Goal: Navigation & Orientation: Find specific page/section

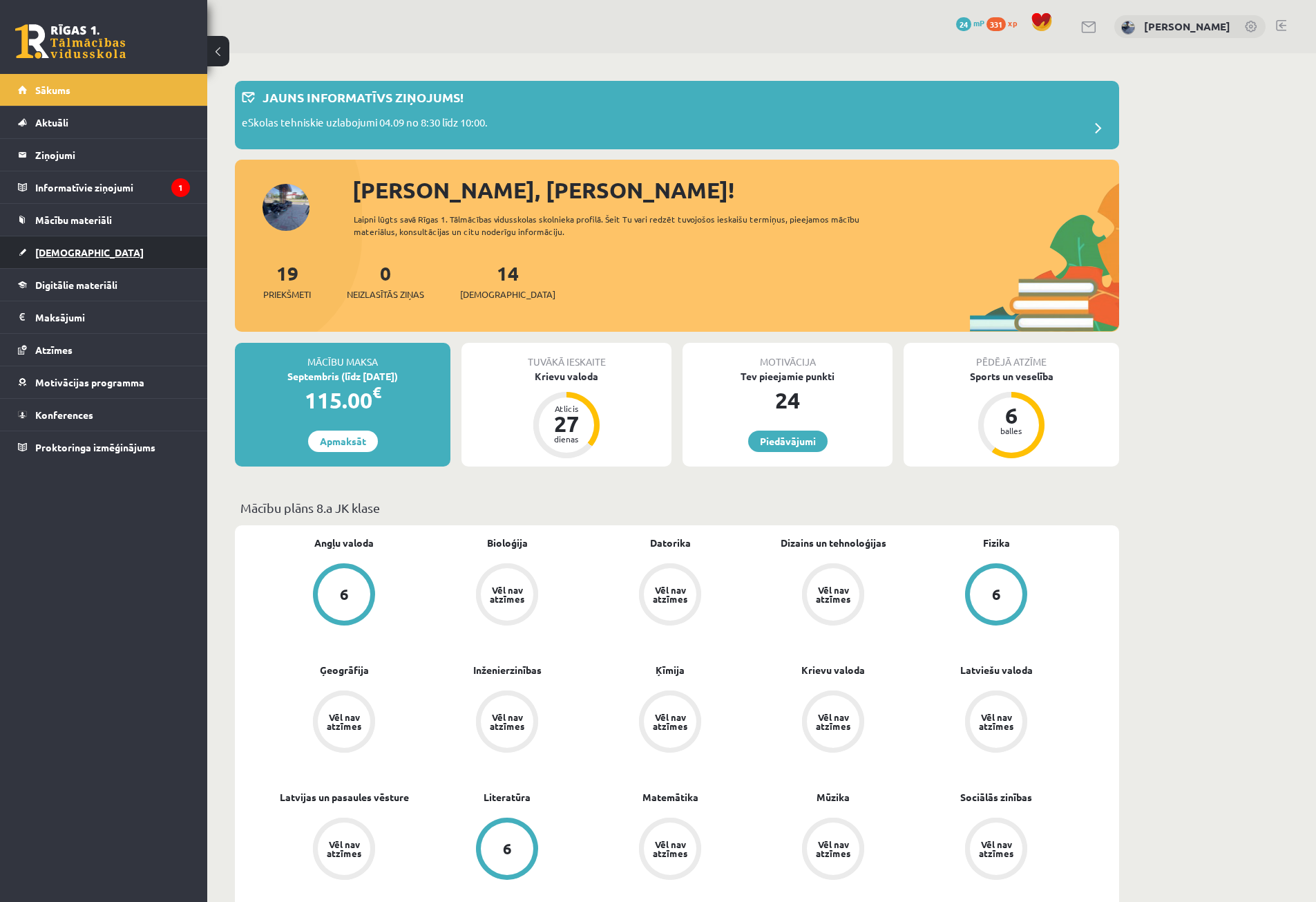
click at [66, 249] on span "[DEMOGRAPHIC_DATA]" at bounding box center [90, 253] width 109 height 13
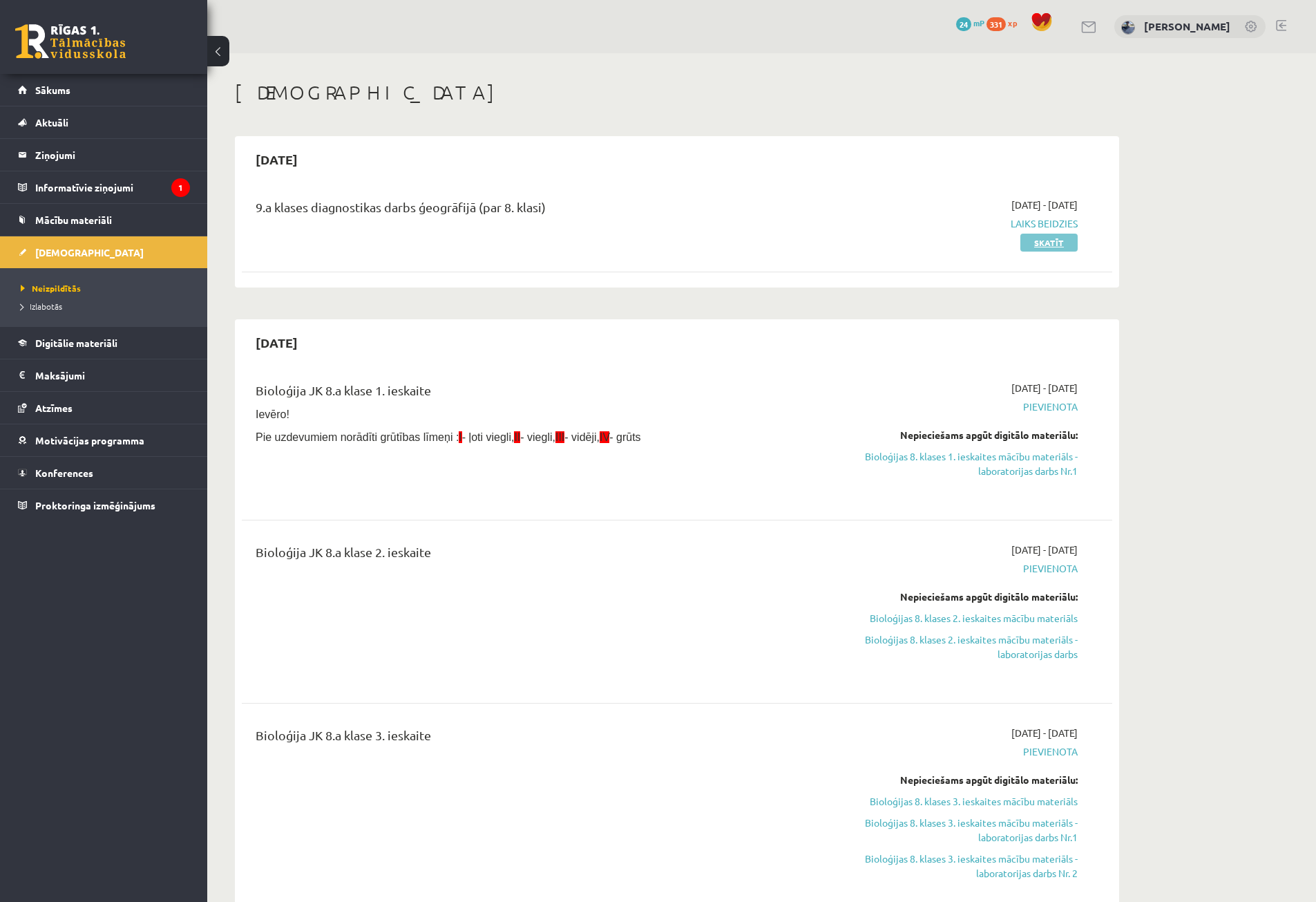
click at [646, 237] on link "Skatīt" at bounding box center [1049, 243] width 57 height 18
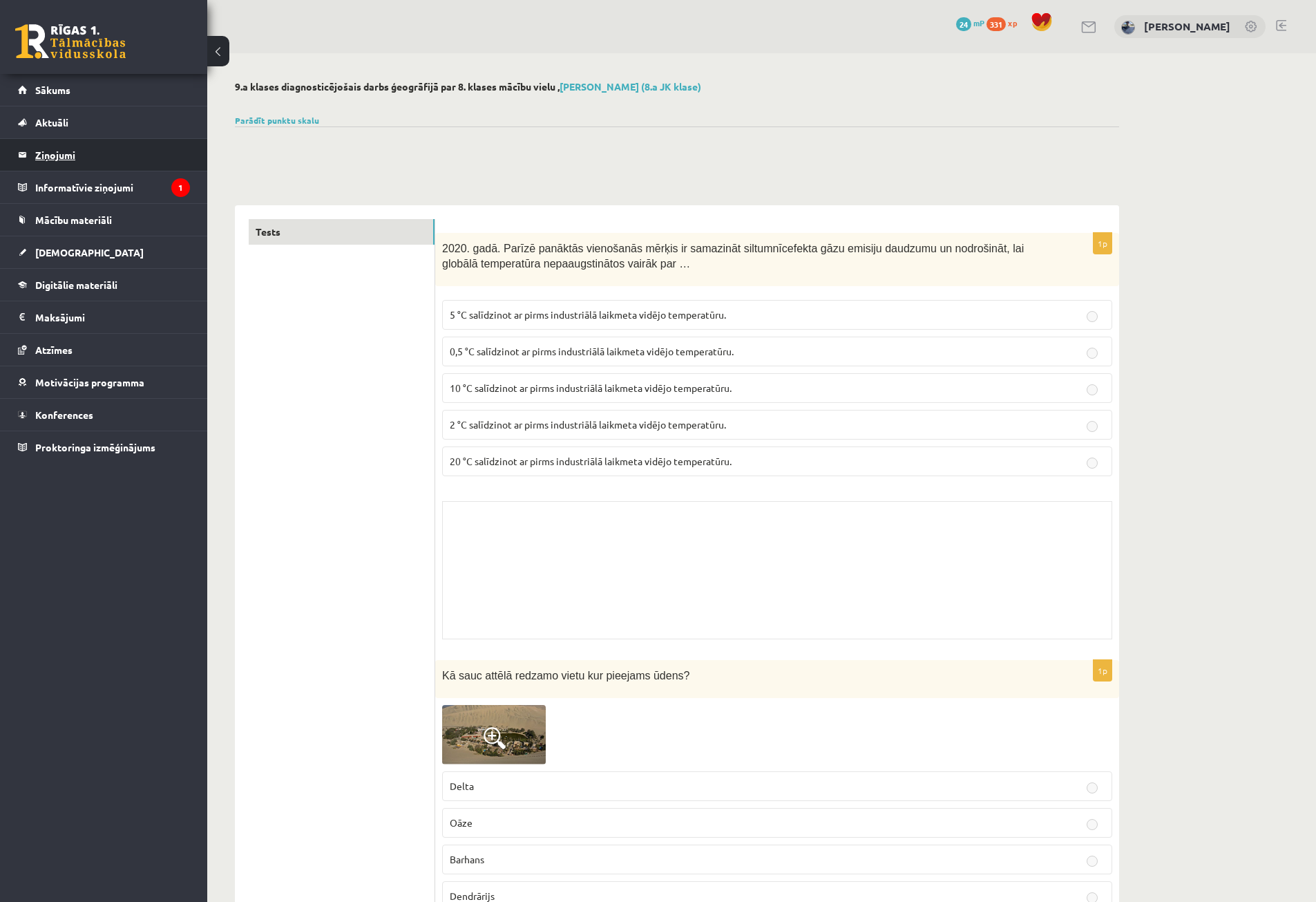
click at [86, 151] on legend "Ziņojumi 0" at bounding box center [113, 155] width 155 height 32
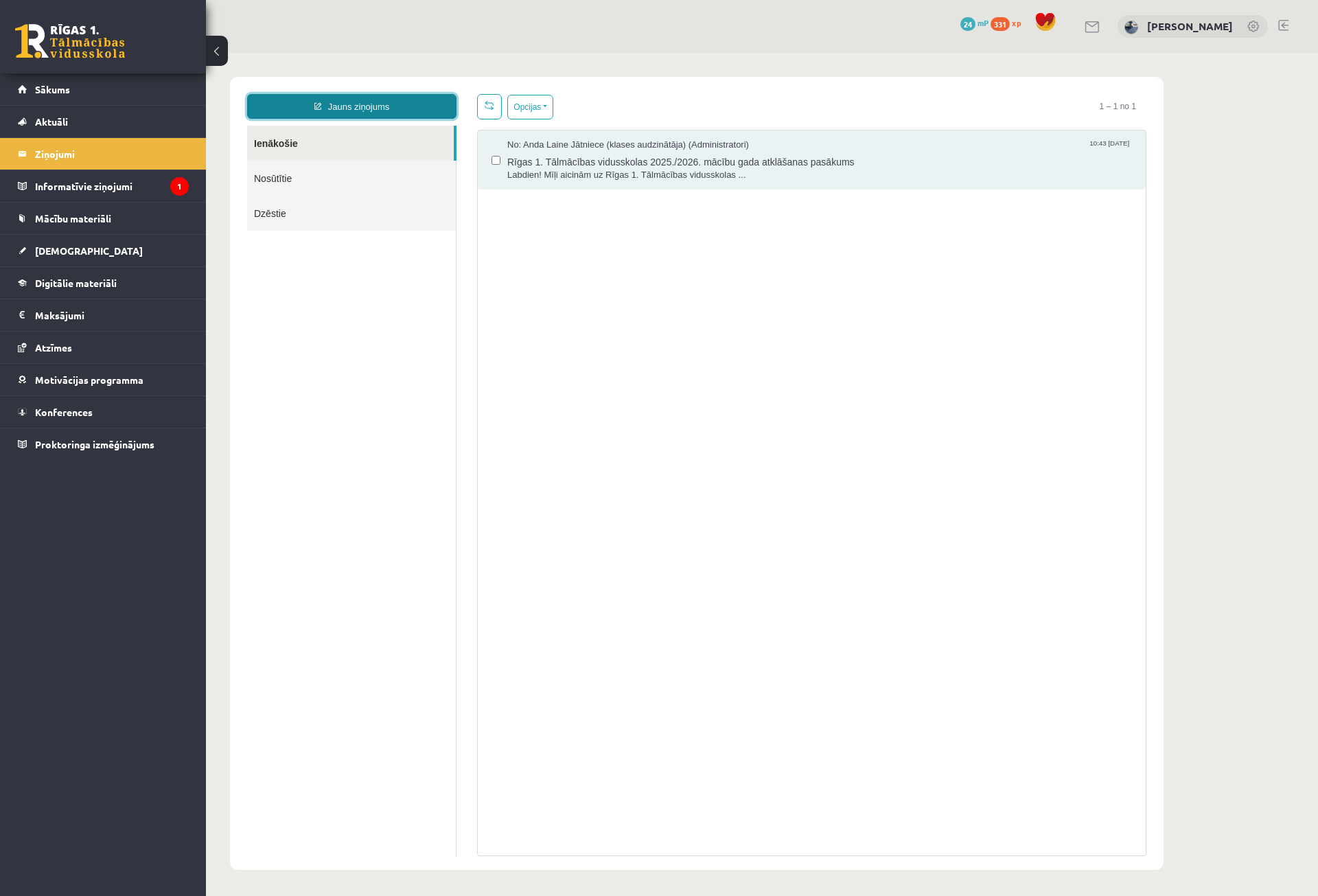
click at [364, 114] on link "Jauns ziņojums" at bounding box center [352, 107] width 209 height 25
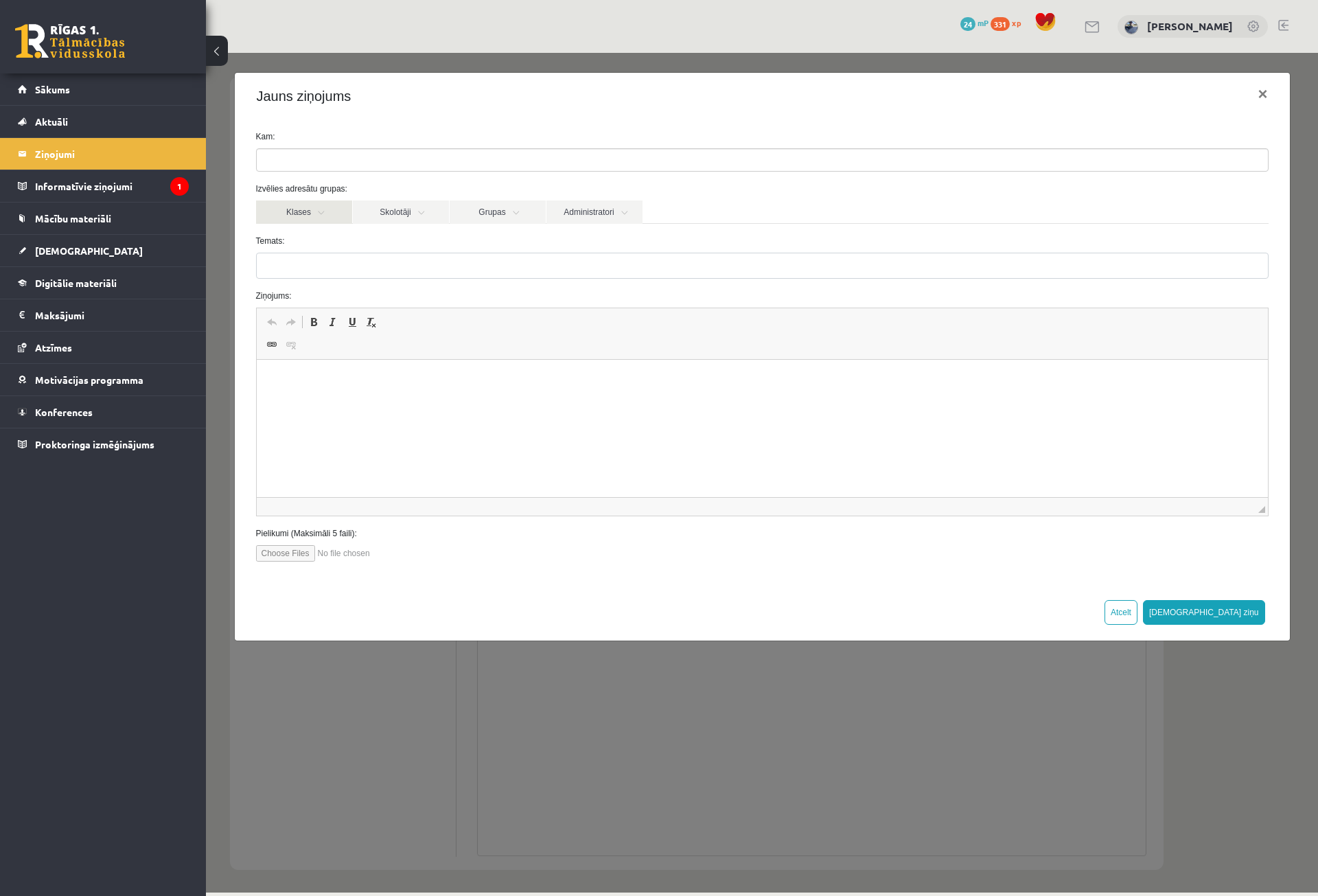
click at [317, 206] on link "Klases" at bounding box center [304, 212] width 96 height 24
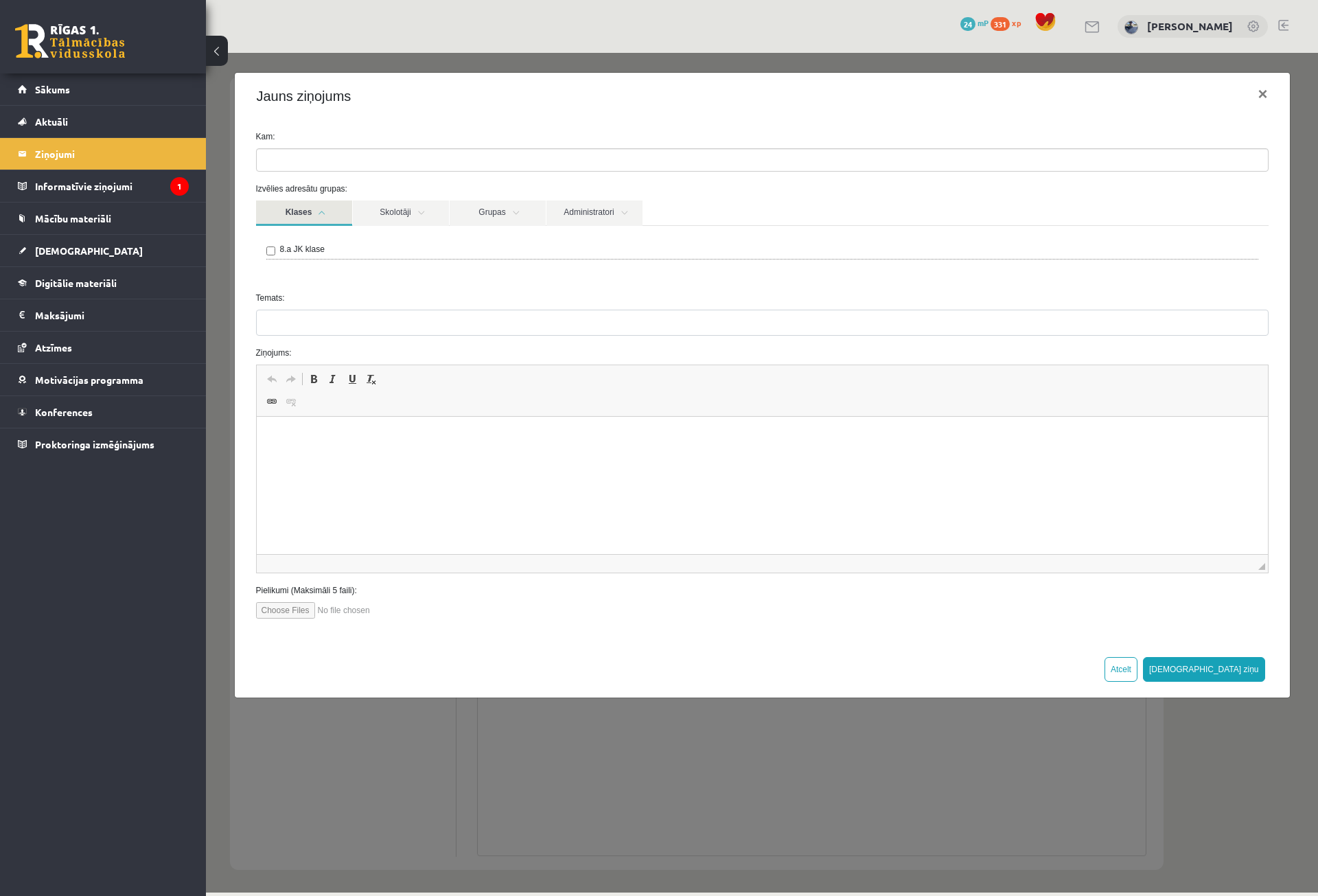
click at [318, 207] on link "Klases" at bounding box center [304, 213] width 96 height 26
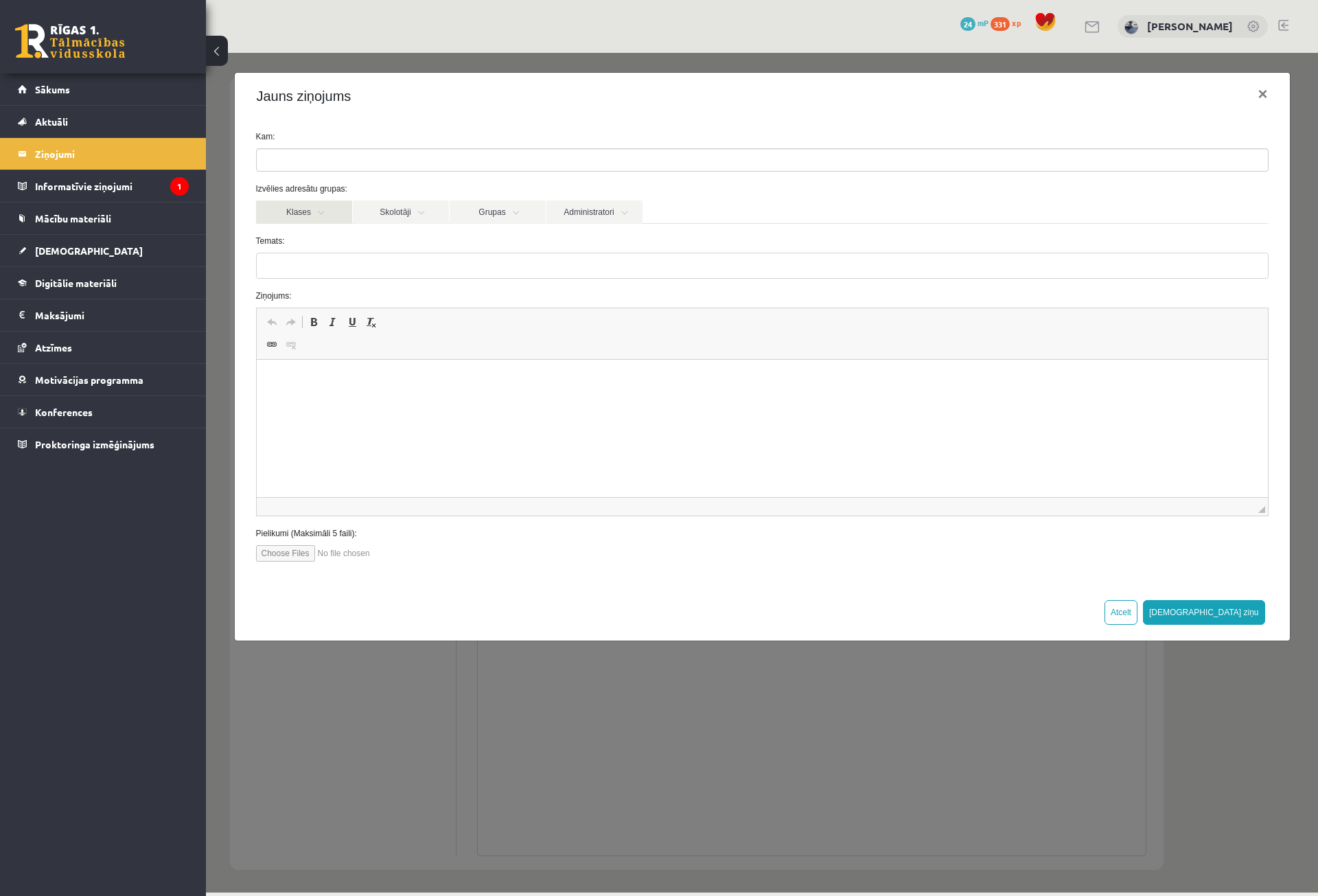
click at [344, 216] on link "Klases" at bounding box center [304, 212] width 96 height 24
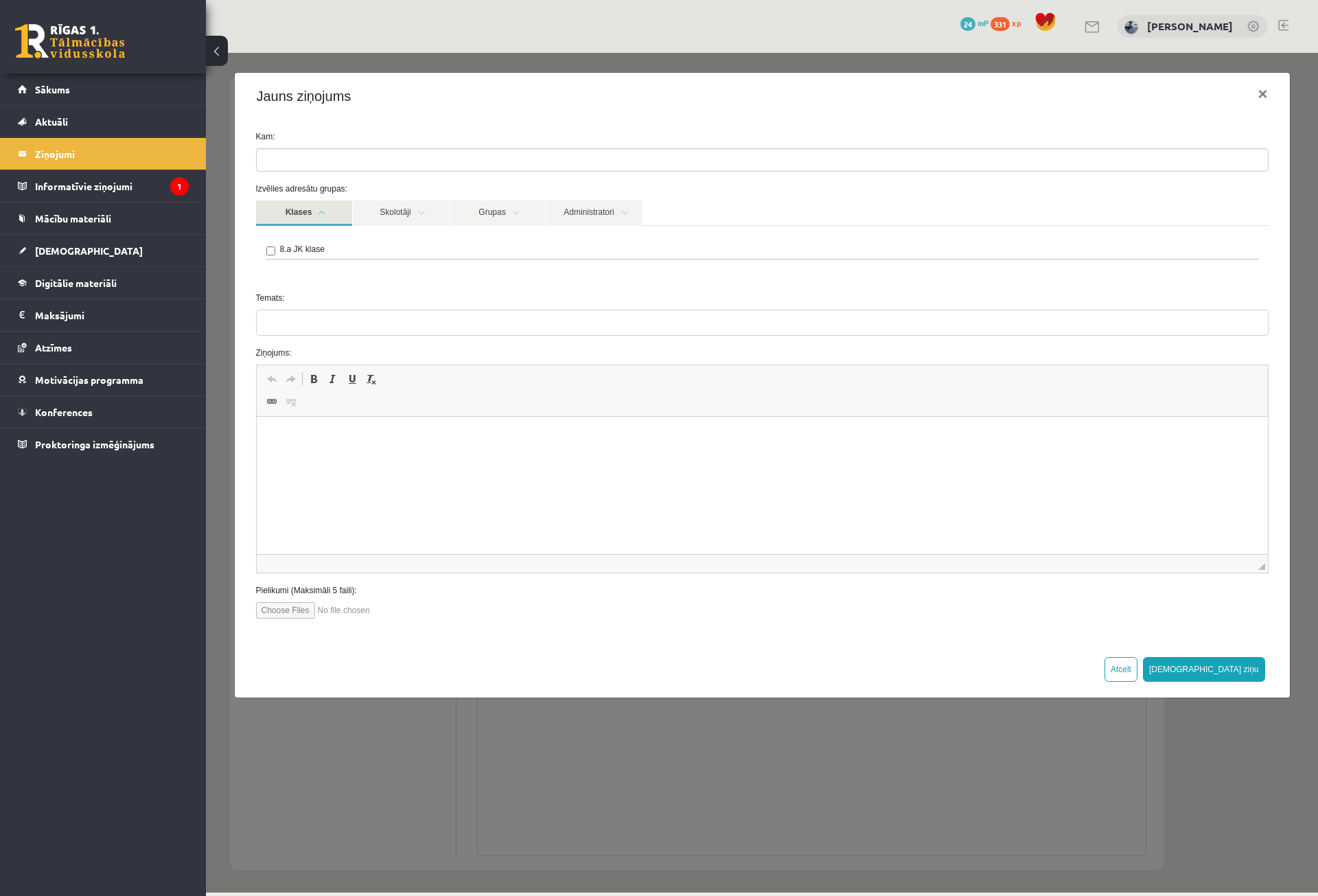
click at [374, 171] on form "Kam: Izvēlies adresātu grupas: Klases Skolotāji Grupas Administratori 8.a JK kl…" at bounding box center [762, 374] width 1033 height 488
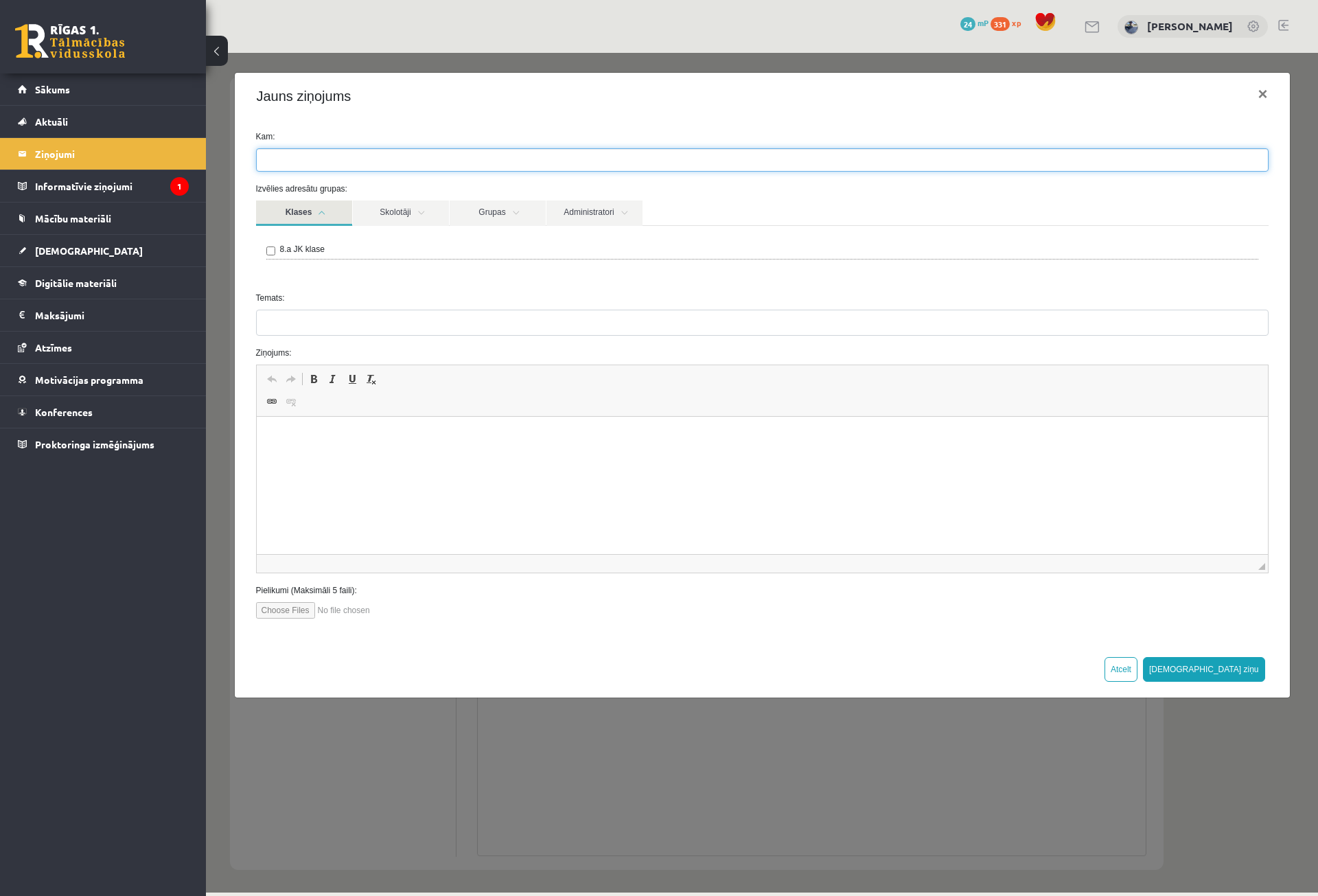
click at [380, 164] on ul at bounding box center [762, 160] width 1011 height 22
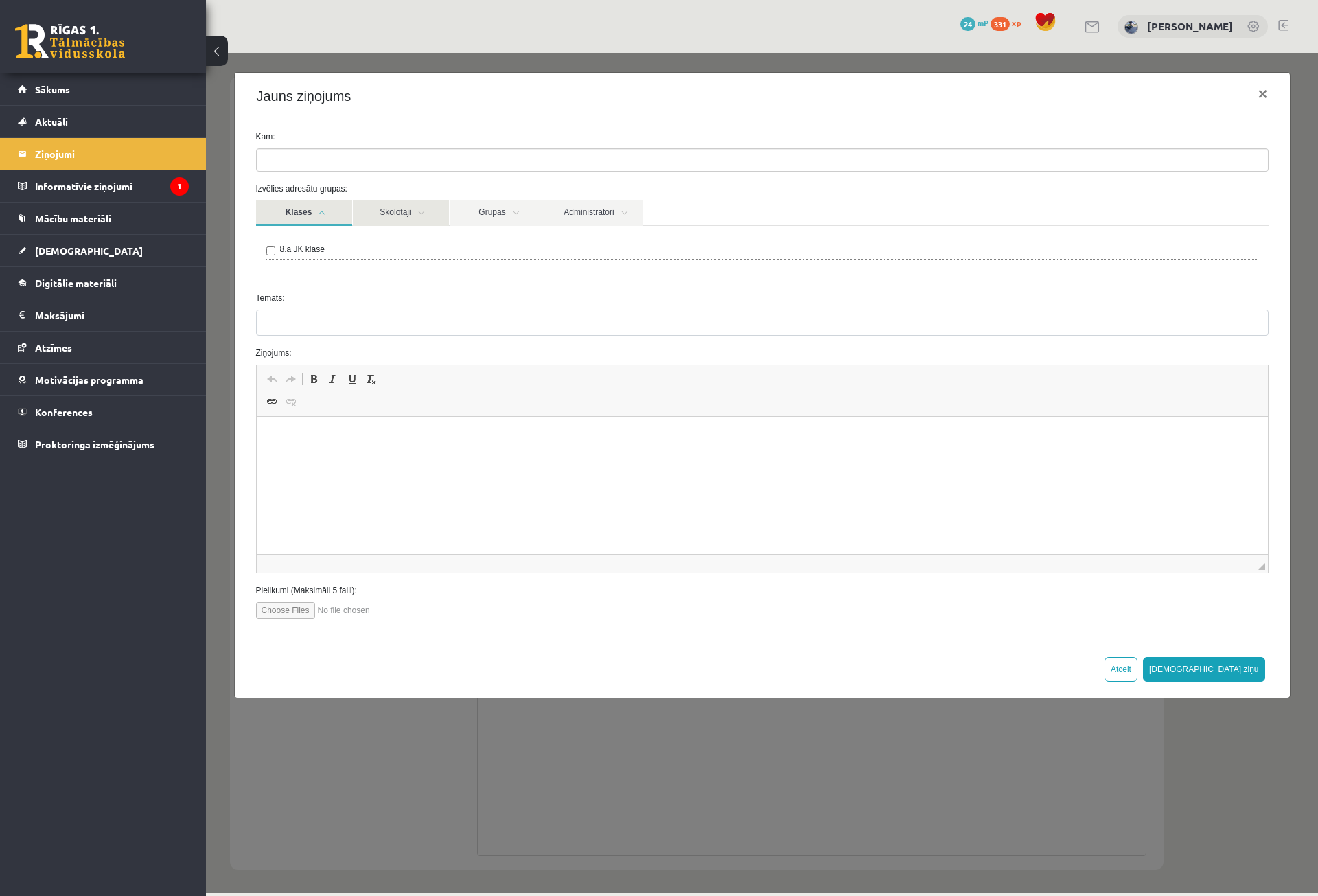
click at [394, 208] on link "Skolotāji" at bounding box center [401, 213] width 96 height 26
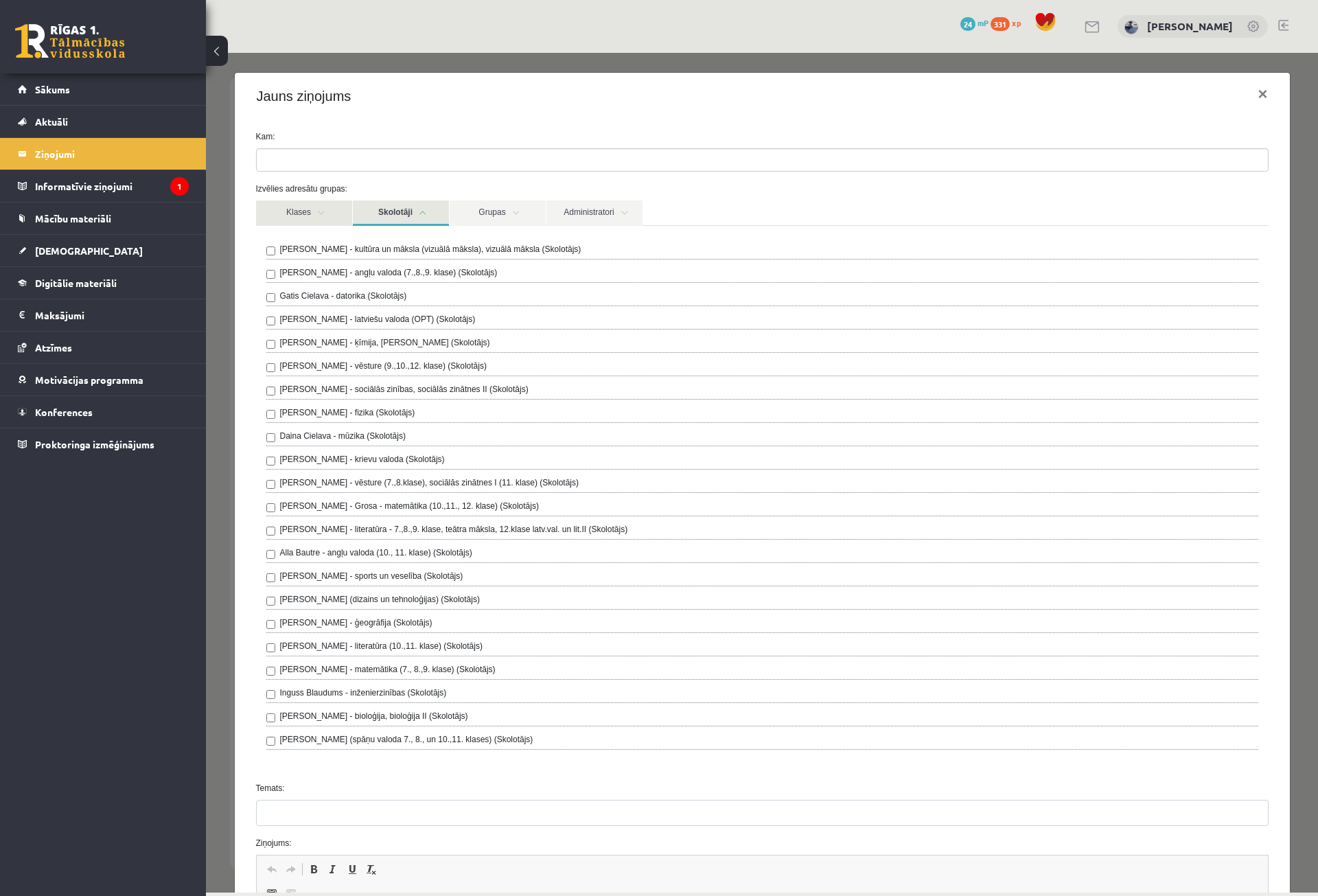
click at [330, 215] on link "Klases" at bounding box center [304, 213] width 96 height 26
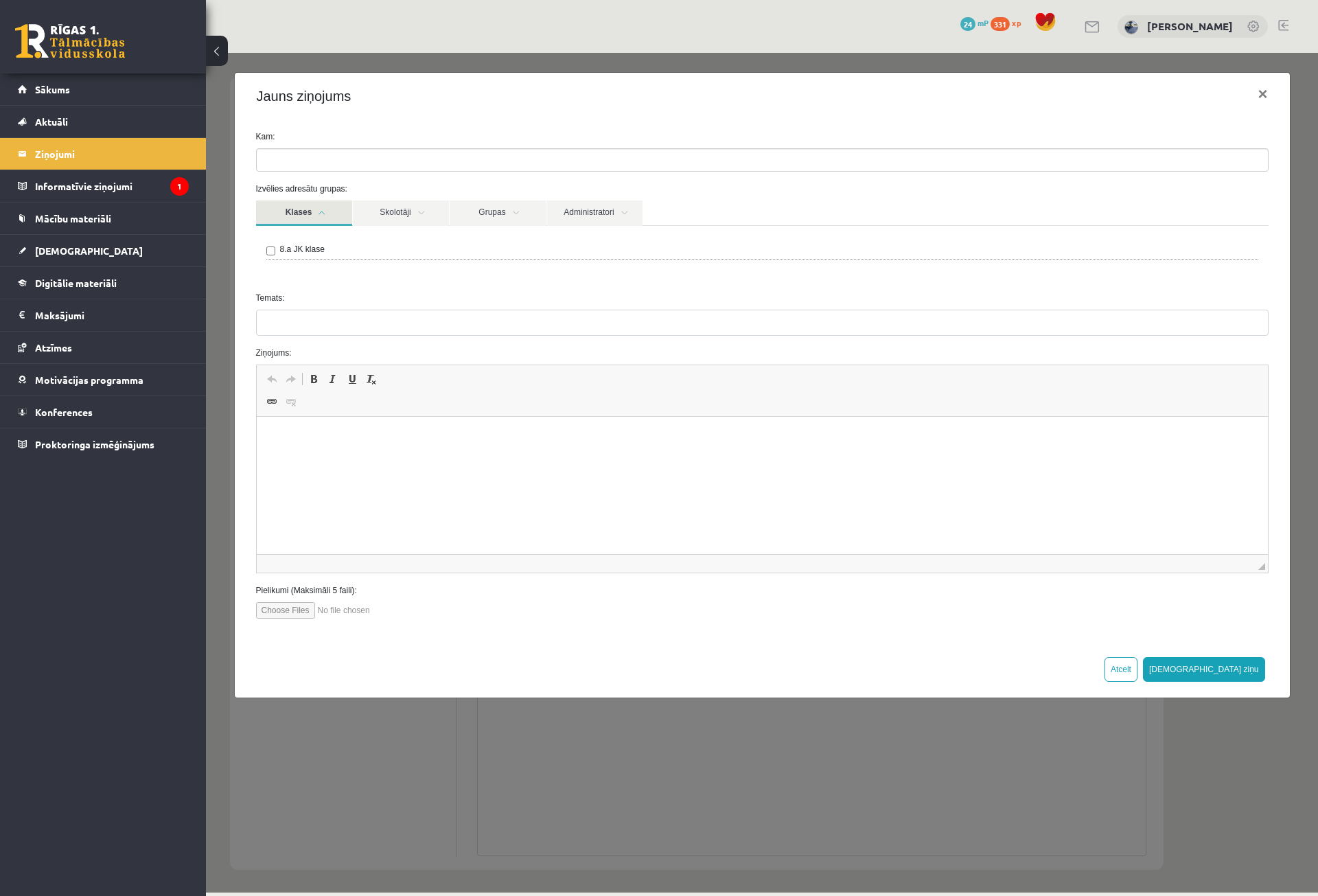
click at [278, 256] on div "8.a JK klase" at bounding box center [762, 252] width 992 height 17
click at [396, 216] on link "Skolotāji" at bounding box center [401, 213] width 96 height 26
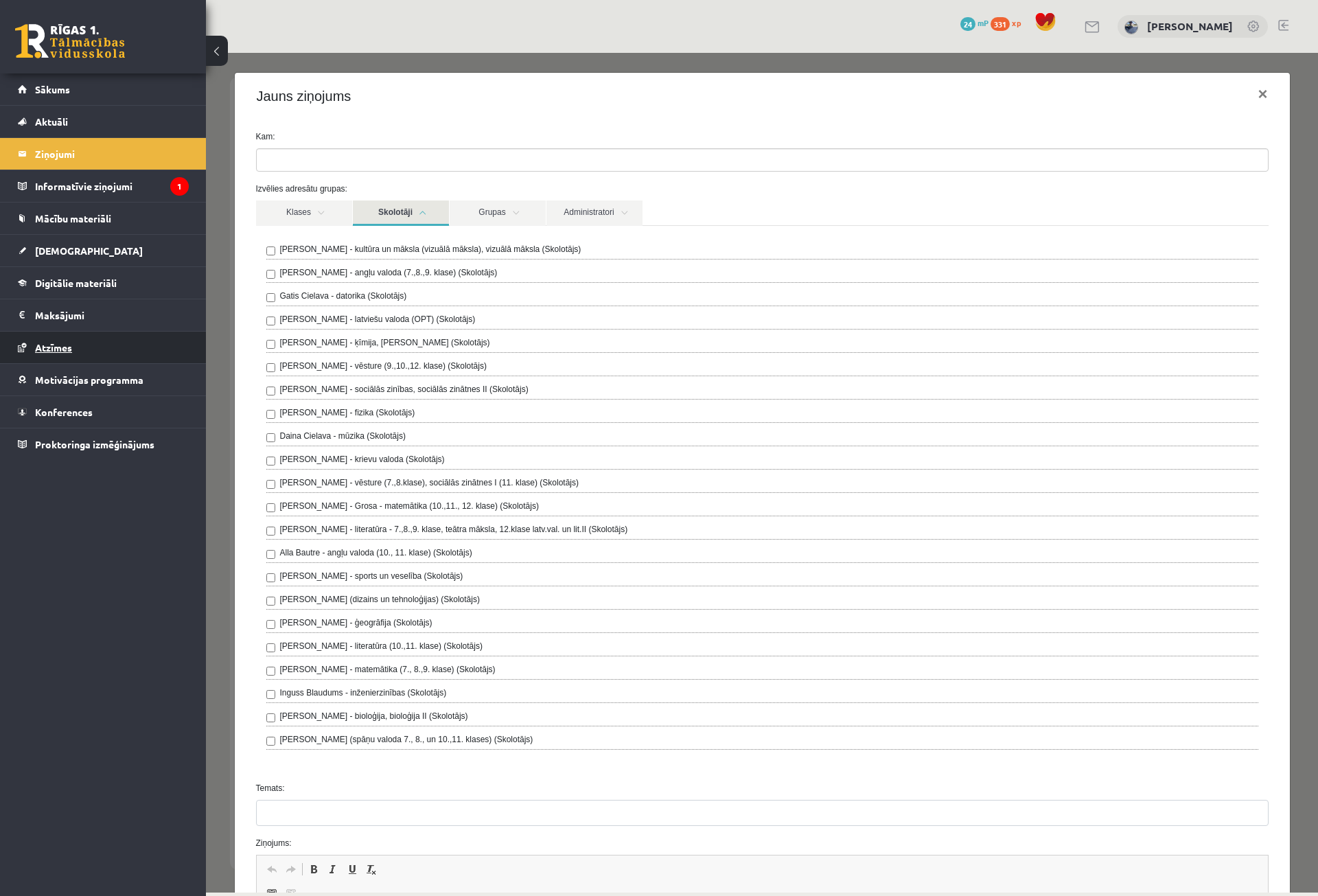
click at [149, 348] on link "Atzīmes" at bounding box center [103, 348] width 171 height 32
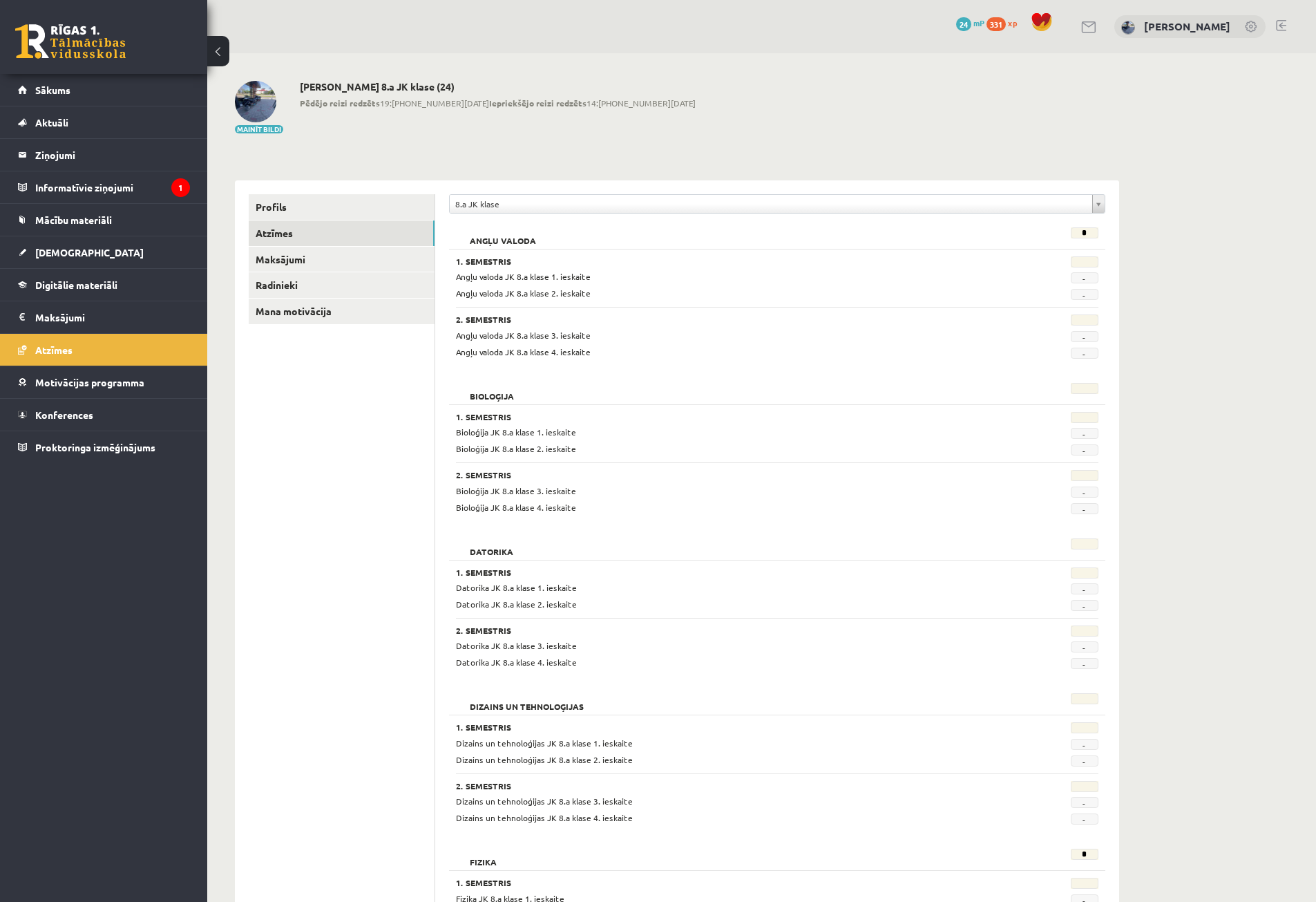
click at [261, 115] on img at bounding box center [255, 101] width 41 height 41
click at [338, 266] on link "Maksājumi" at bounding box center [342, 260] width 186 height 26
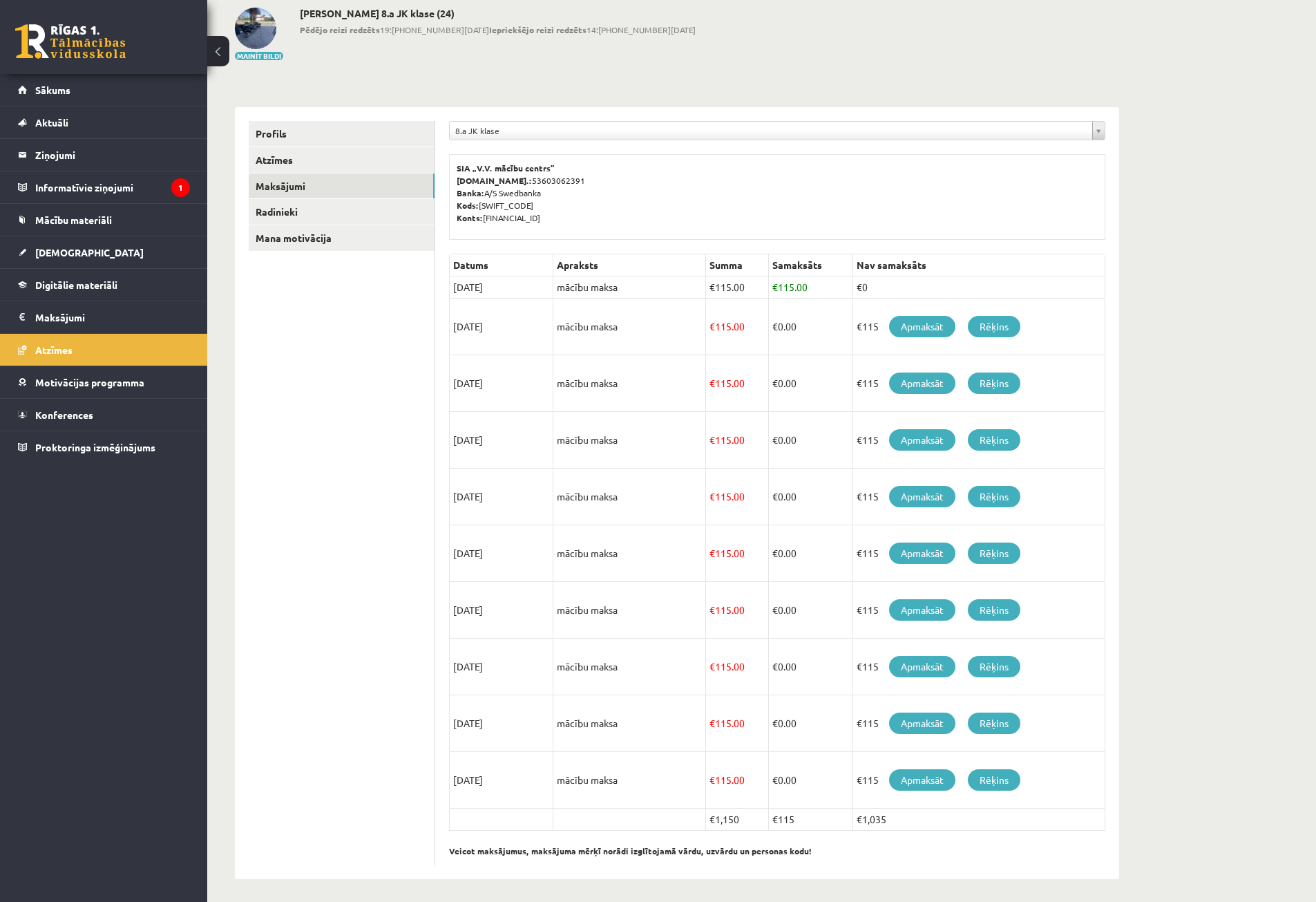
scroll to position [78, 0]
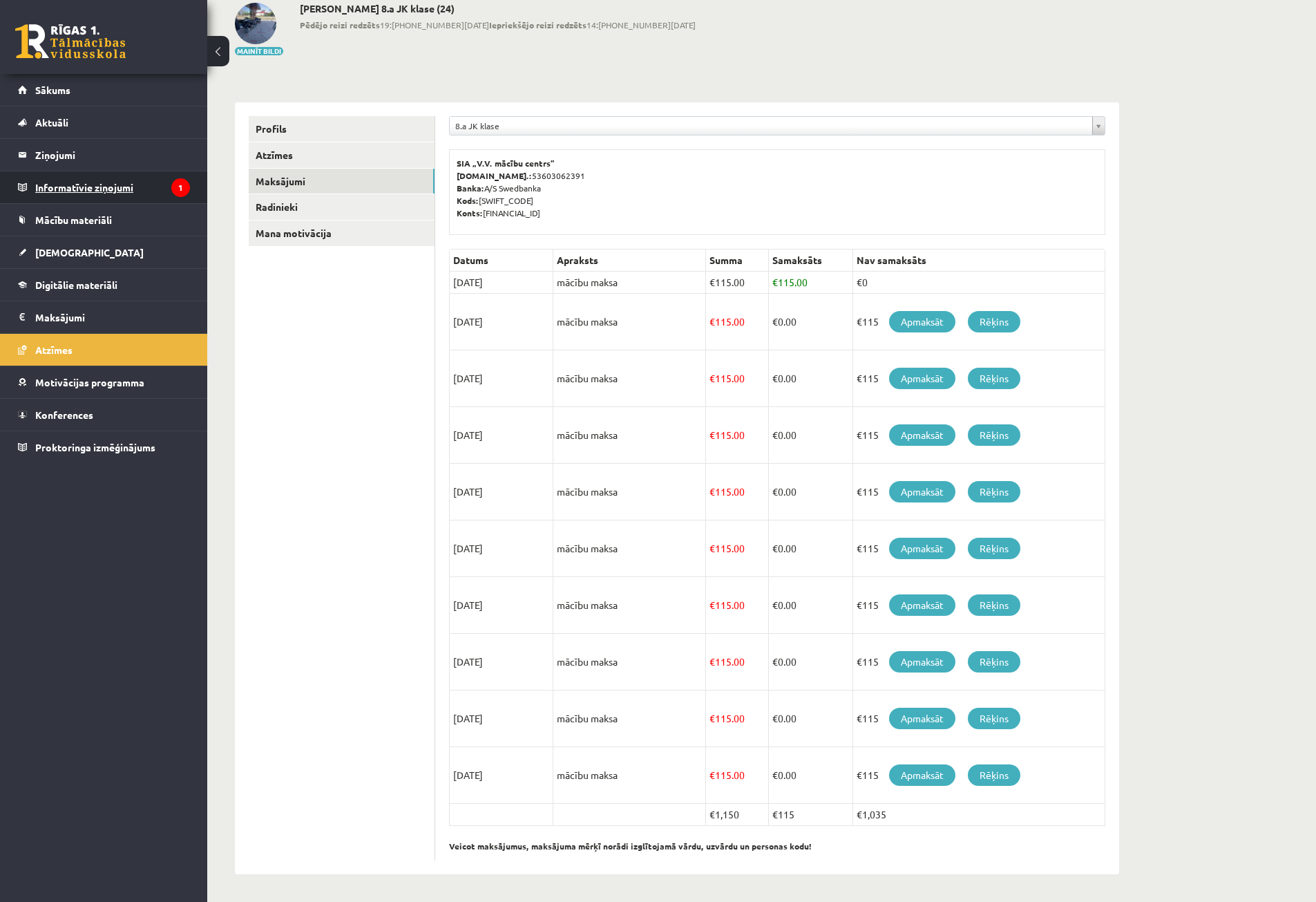
click at [149, 179] on legend "Informatīvie ziņojumi 1" at bounding box center [113, 188] width 155 height 32
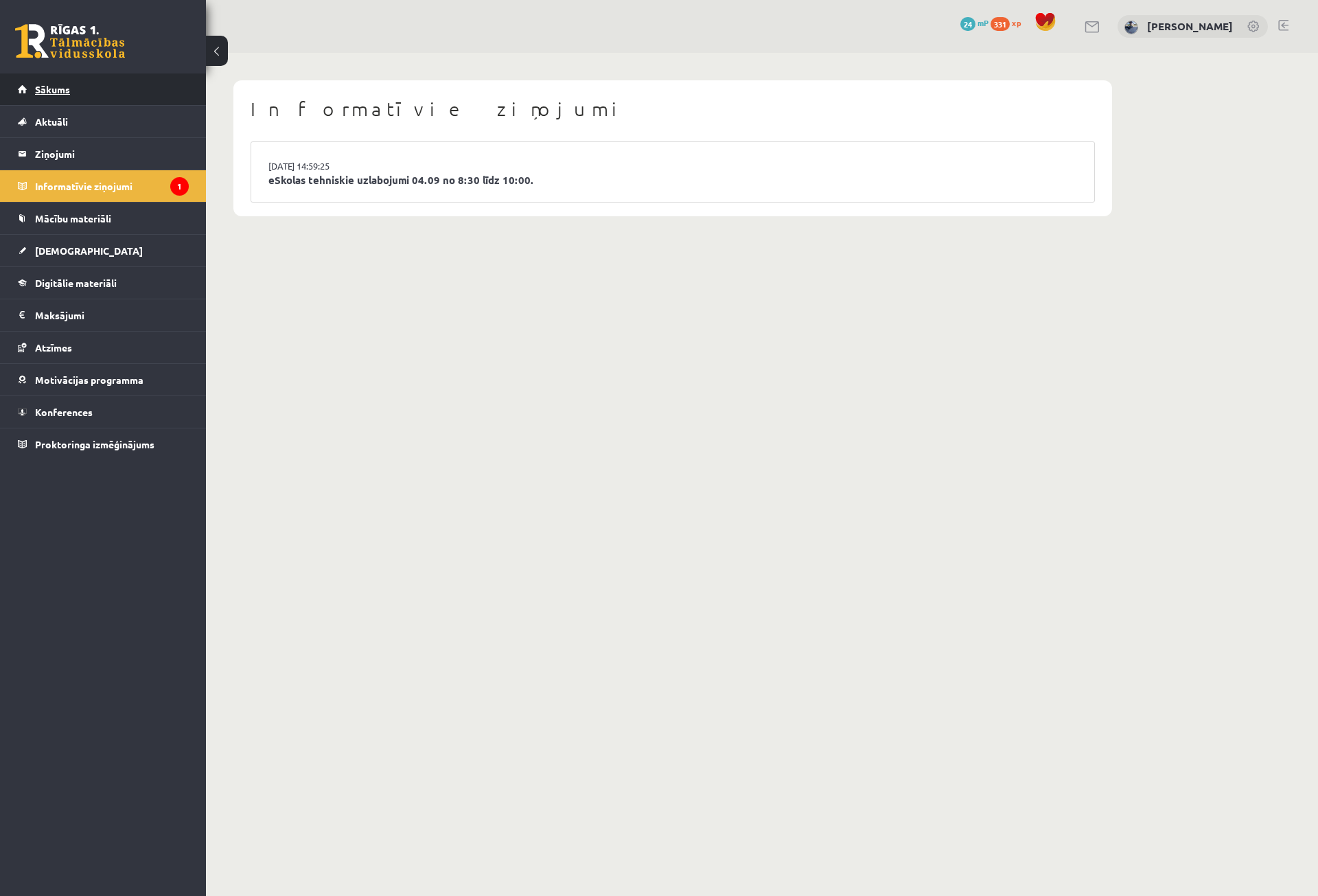
click at [183, 103] on link "Sākums" at bounding box center [103, 89] width 171 height 32
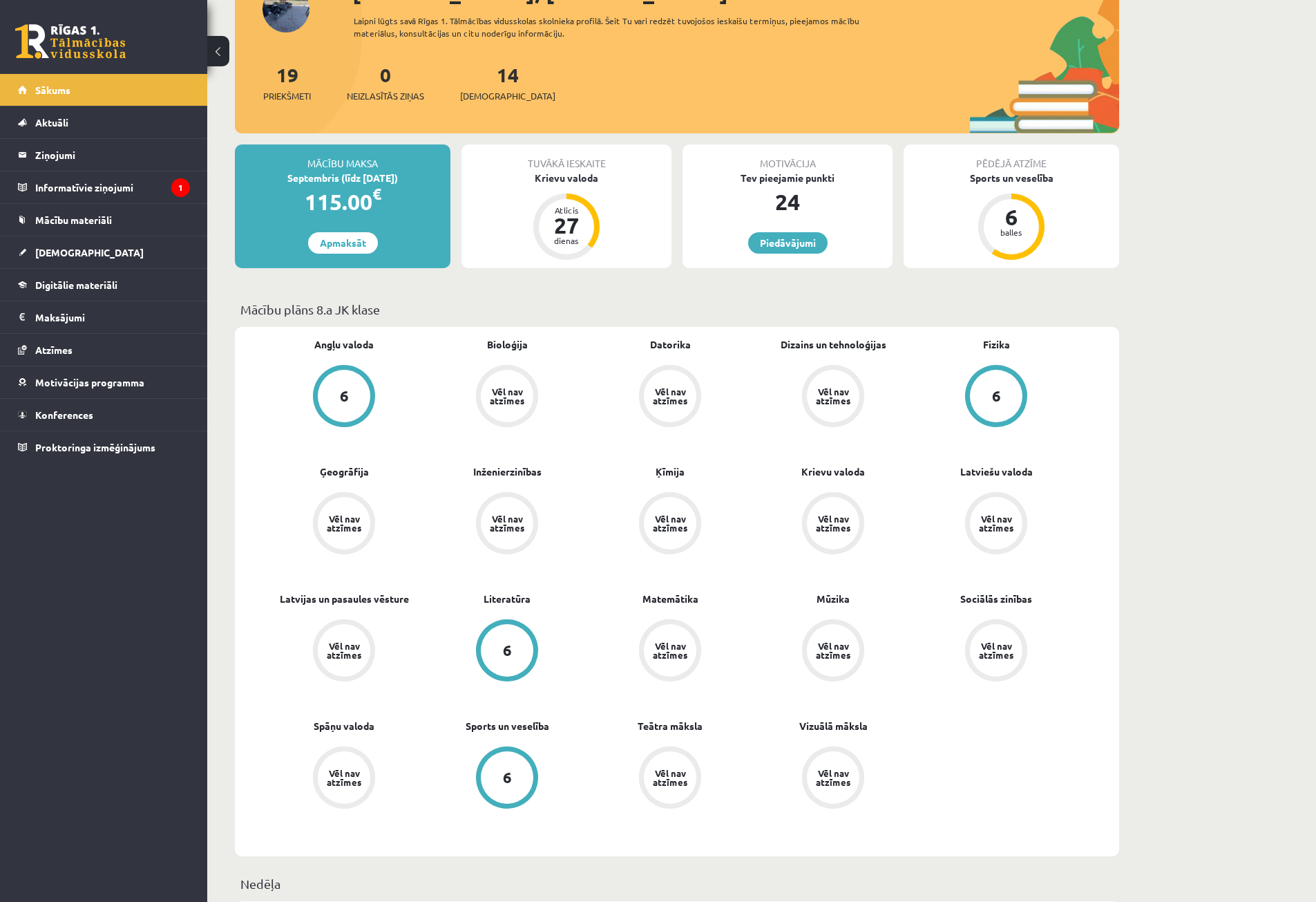
scroll to position [69, 0]
